Goal: Transaction & Acquisition: Subscribe to service/newsletter

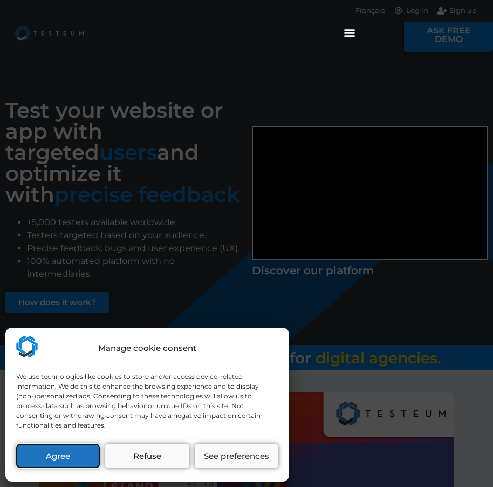
click at [71, 455] on button "Agree" at bounding box center [58, 456] width 84 height 24
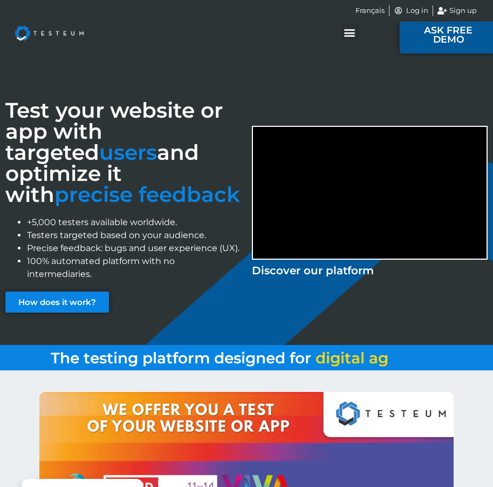
click at [449, 39] on span "ASK FREE DEMO" at bounding box center [449, 34] width 62 height 19
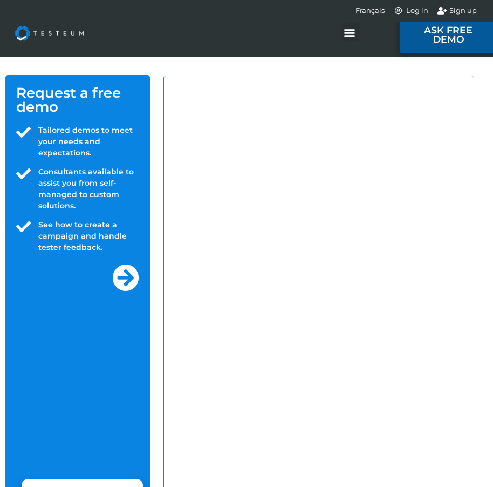
select select "US"
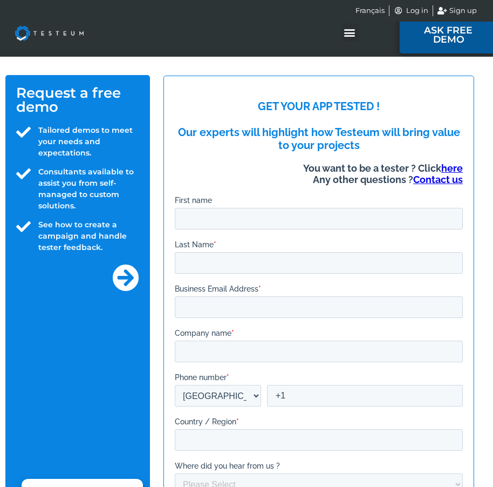
click at [461, 40] on span "ASK FREE DEMO" at bounding box center [449, 34] width 62 height 19
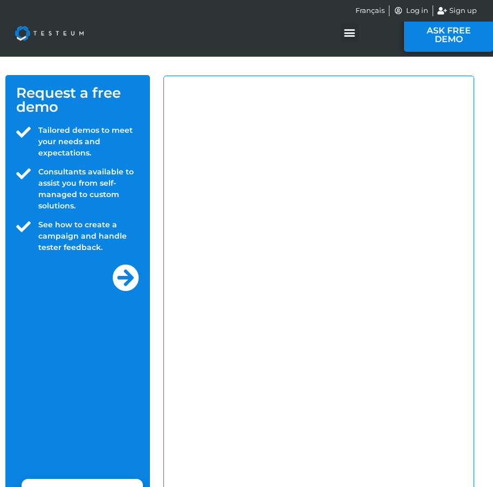
select select "US"
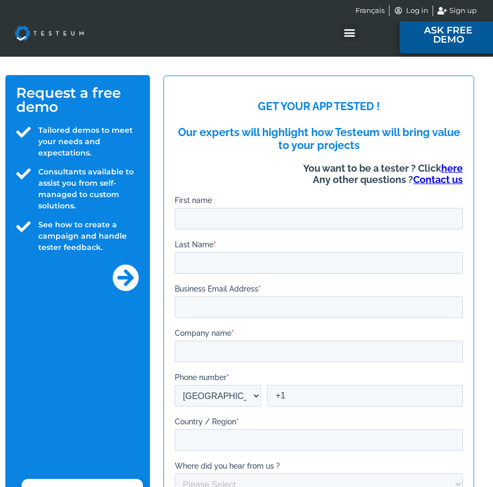
click at [434, 45] on link "ASK FREE DEMO" at bounding box center [449, 34] width 98 height 37
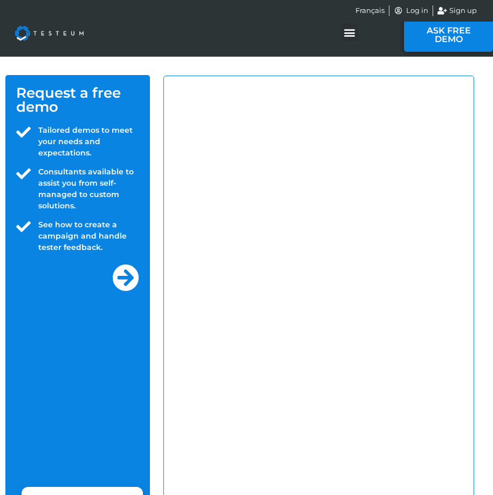
select select "US"
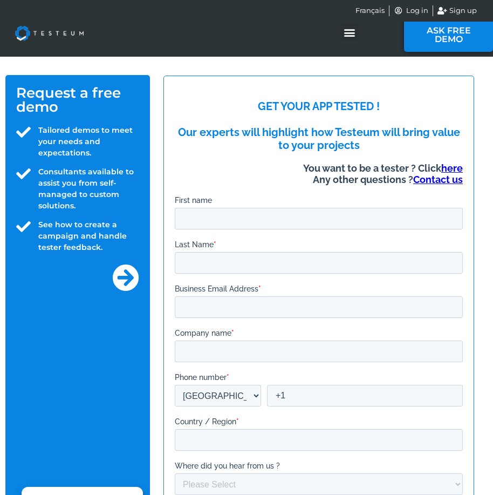
click at [454, 5] on div "Français Log in Sign up" at bounding box center [246, 11] width 483 height 22
click at [460, 7] on span "Sign up" at bounding box center [462, 10] width 30 height 11
